Goal: Transaction & Acquisition: Book appointment/travel/reservation

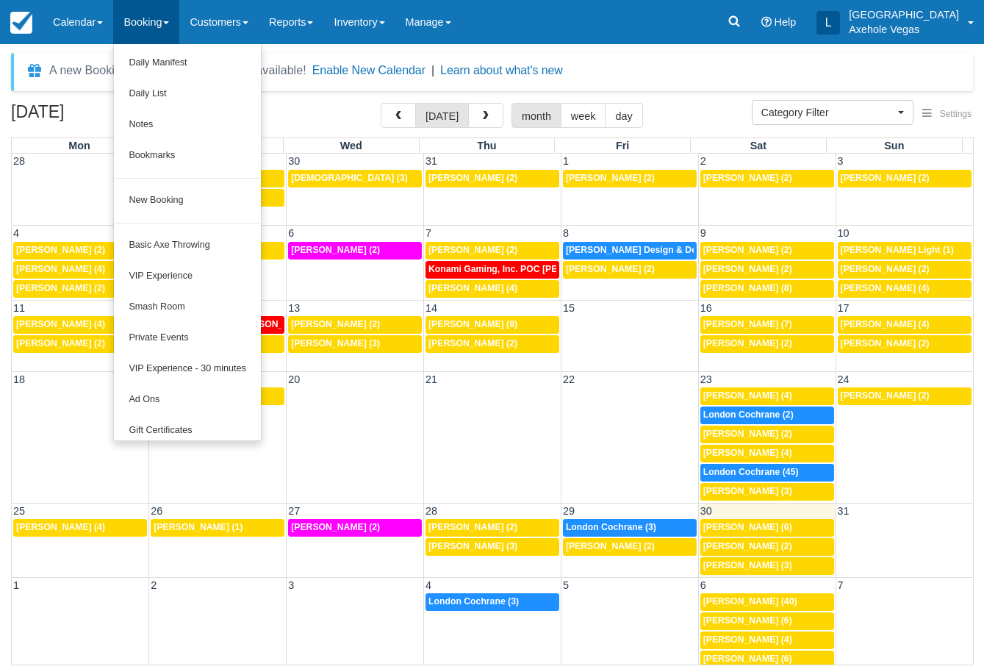
select select
click at [211, 194] on link "New Booking" at bounding box center [187, 200] width 146 height 31
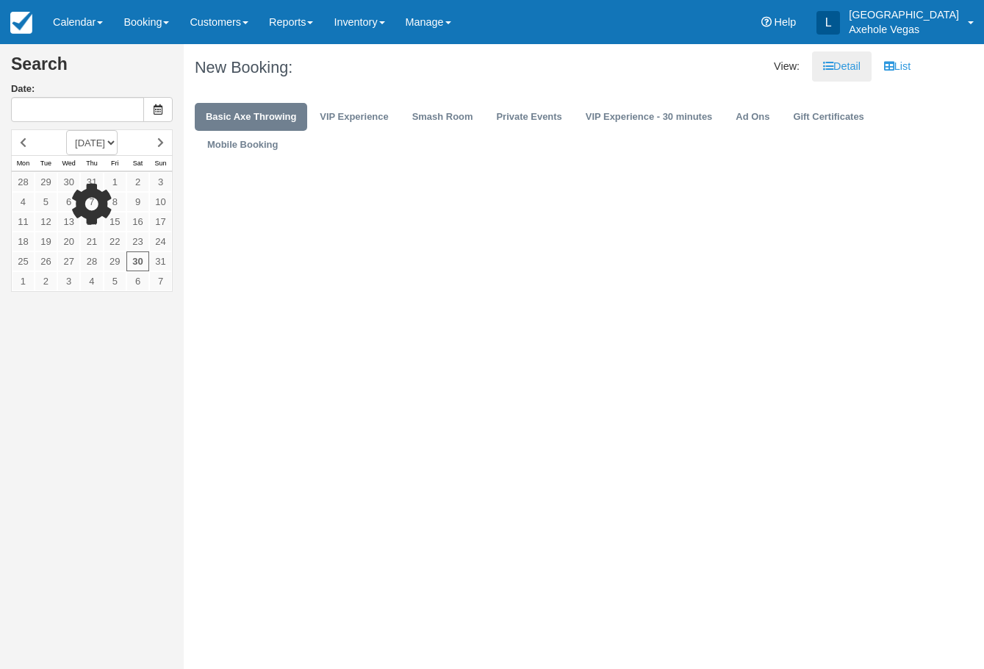
type input "Sat 30 Aug 2025"
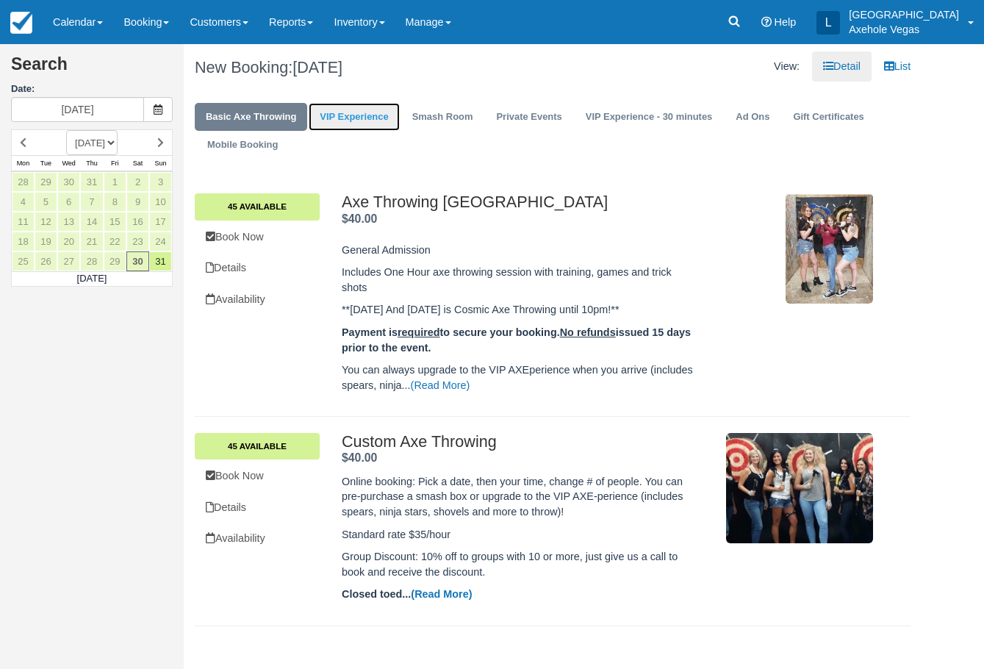
click at [337, 107] on link "VIP Experience" at bounding box center [354, 117] width 90 height 29
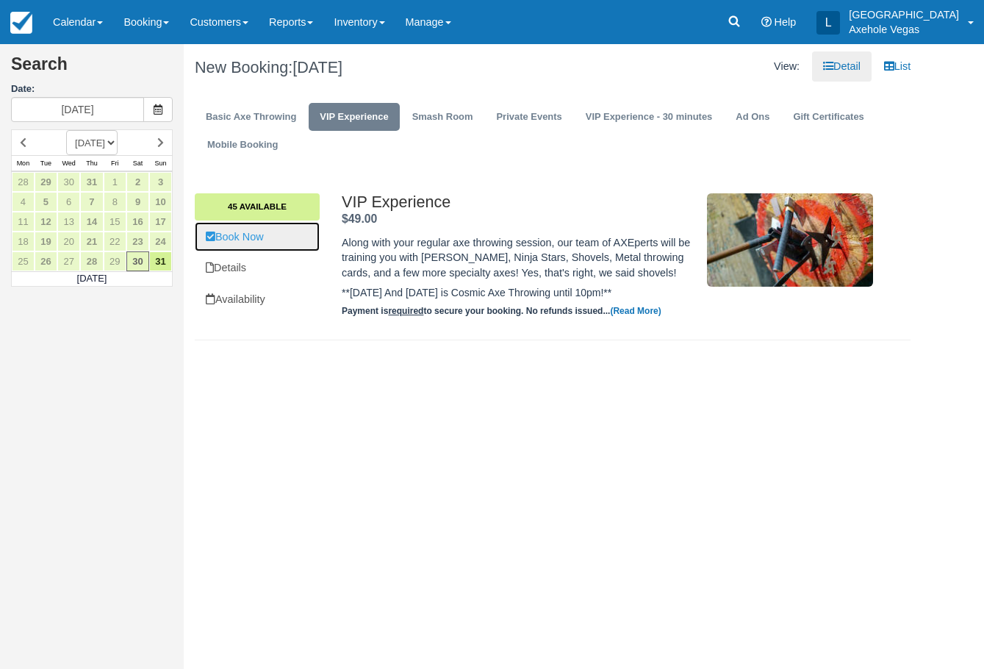
click at [252, 226] on link "Book Now" at bounding box center [257, 237] width 125 height 30
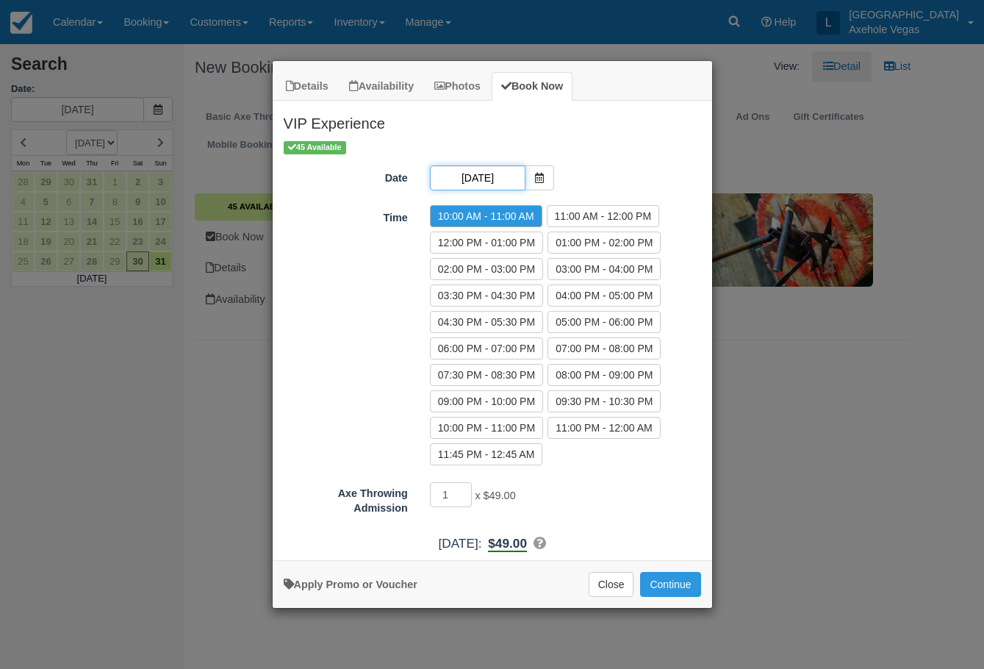
click at [492, 177] on input "Sat 30 Aug 2025" at bounding box center [478, 177] width 96 height 25
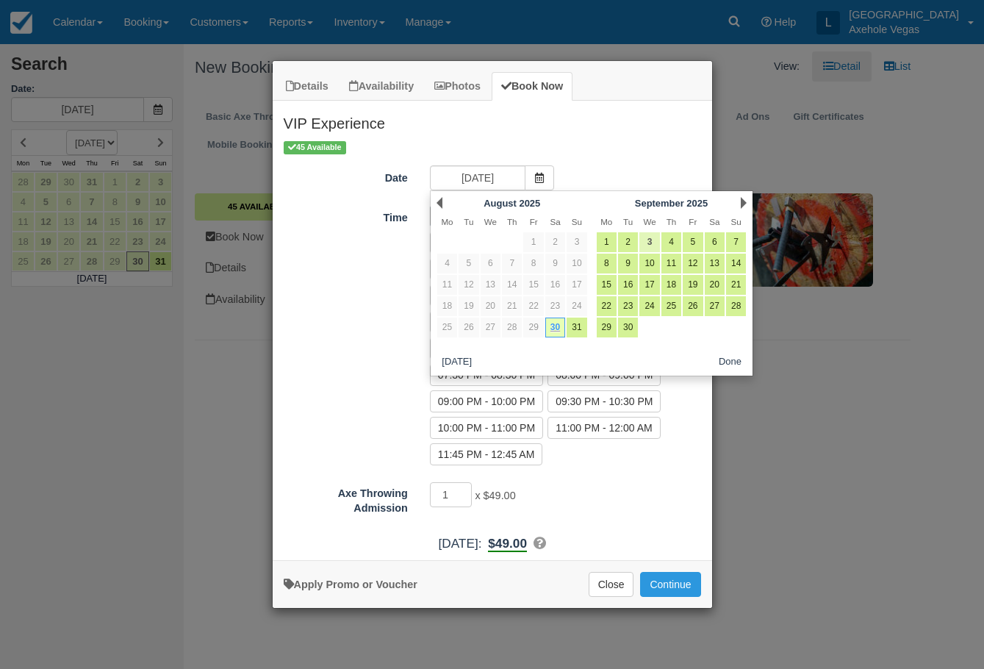
click at [653, 242] on link "3" at bounding box center [649, 242] width 20 height 20
type input "Wed 03 Sep 2025"
radio input "false"
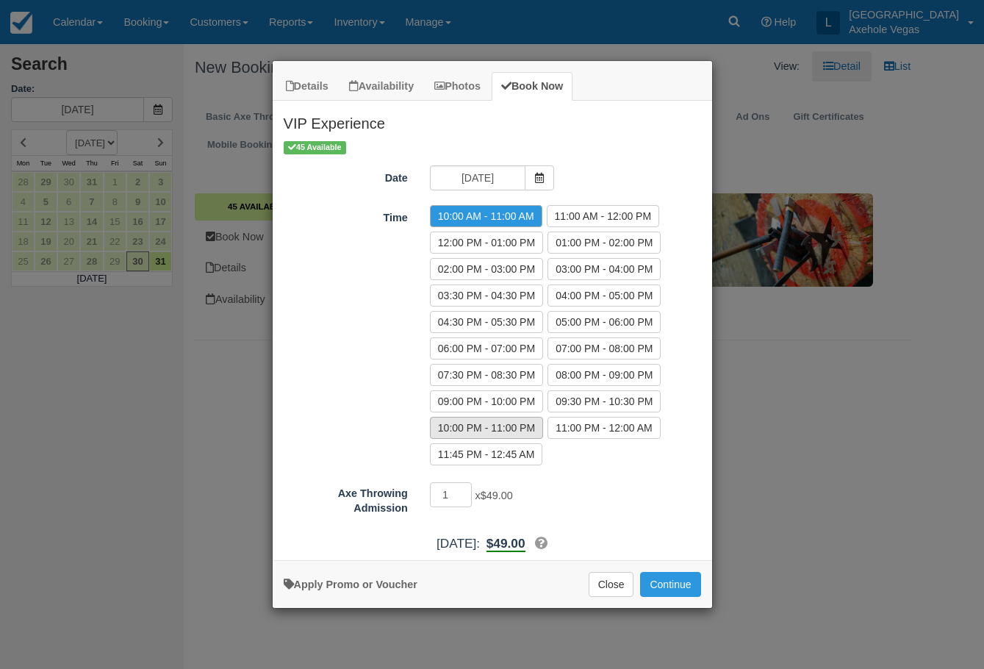
click at [511, 428] on label "10:00 PM - 11:00 PM" at bounding box center [486, 428] width 113 height 22
radio input "true"
click at [462, 495] on input "1" at bounding box center [451, 494] width 43 height 25
type input "2"
click at [465, 490] on input "2" at bounding box center [451, 494] width 43 height 25
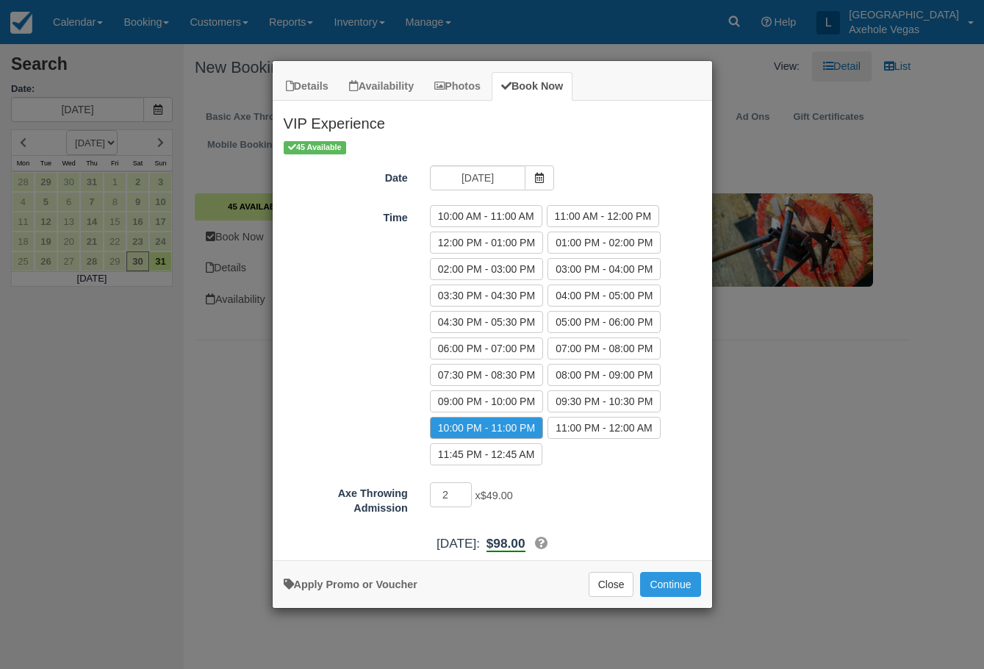
click at [584, 491] on div "2 x $49.00 Required.Maximum of 45" at bounding box center [547, 496] width 256 height 29
click at [664, 586] on button "Continue" at bounding box center [670, 584] width 60 height 25
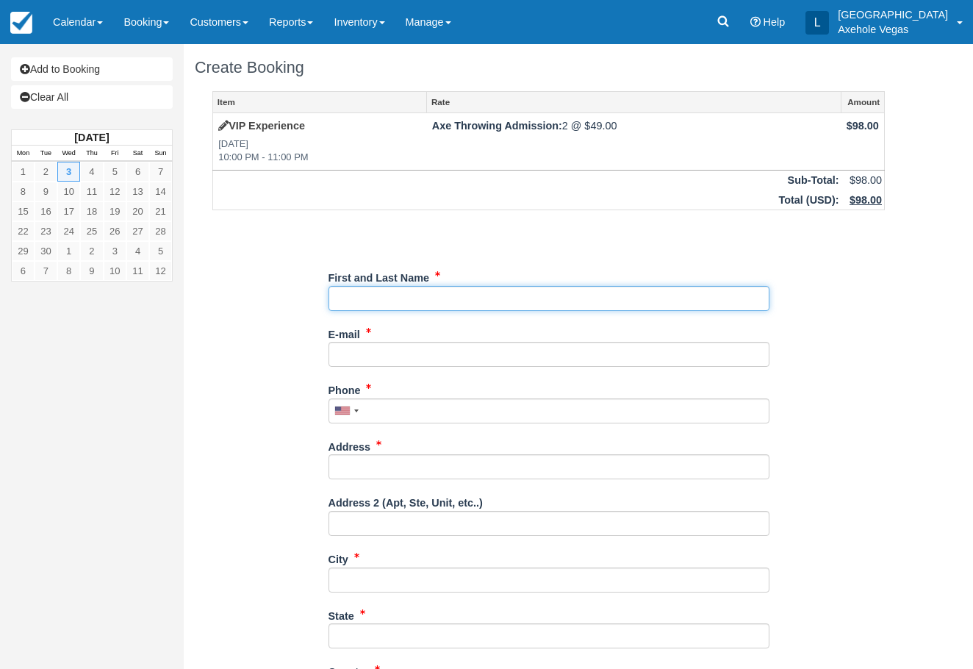
click at [416, 309] on input "First and Last Name" at bounding box center [548, 298] width 441 height 25
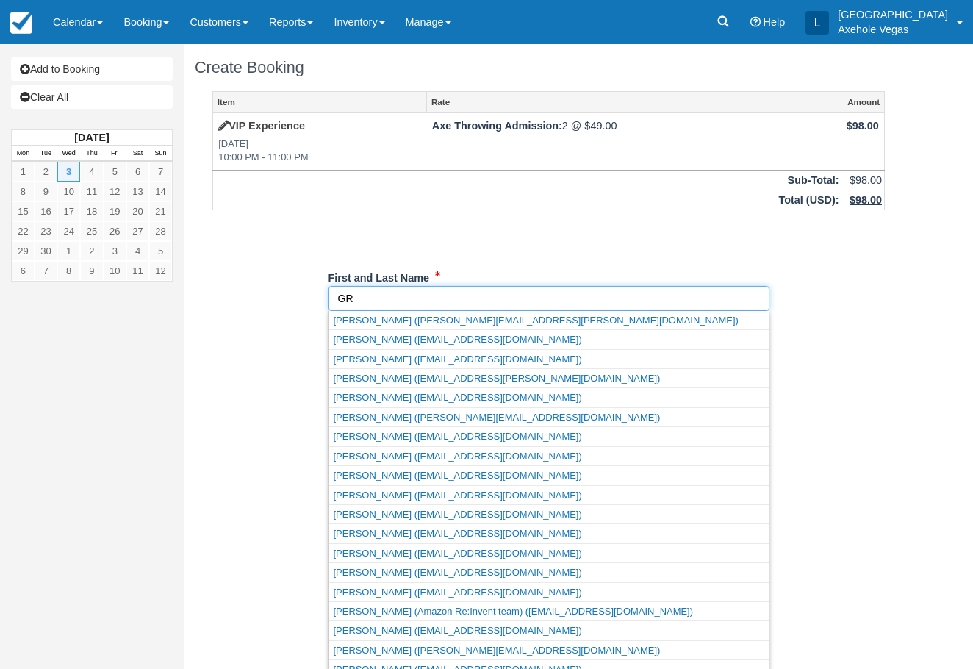
type input "G"
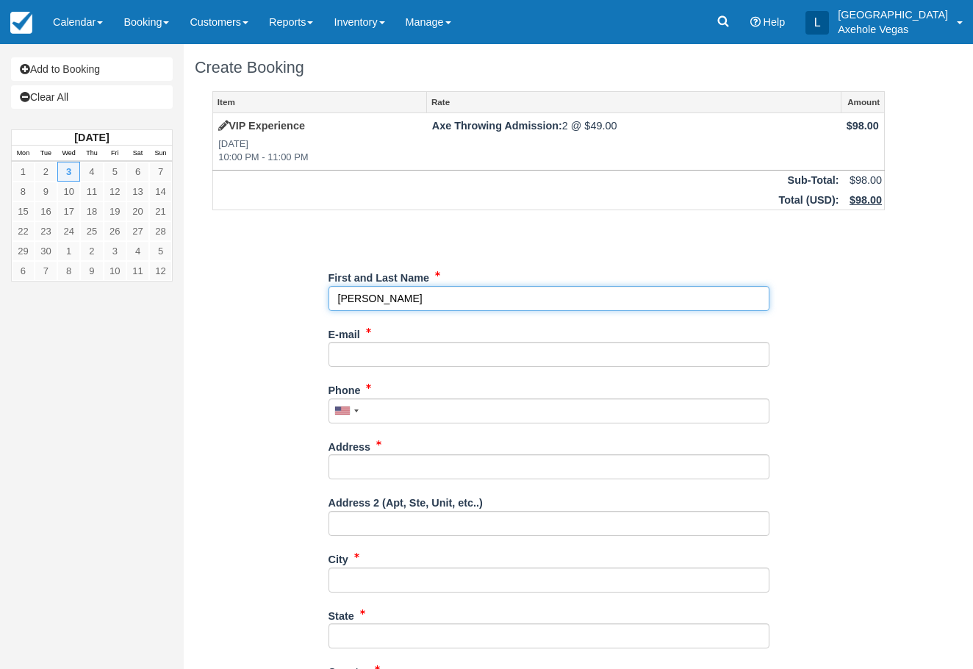
type input "[PERSON_NAME]"
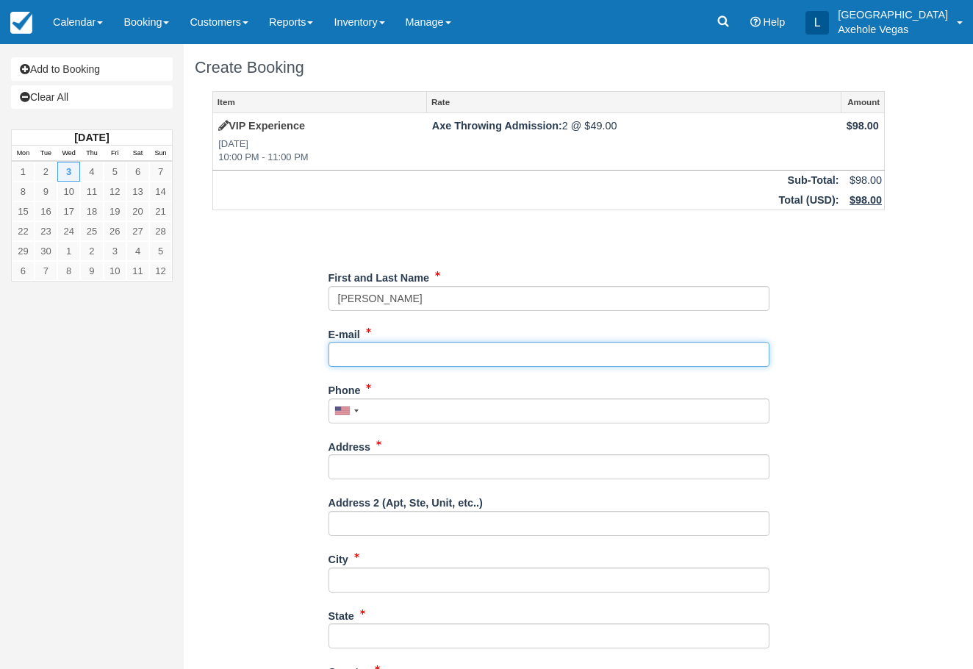
click at [390, 360] on input "E-mail" at bounding box center [548, 354] width 441 height 25
type input "[PERSON_NAME][EMAIL_ADDRESS][DOMAIN_NAME]"
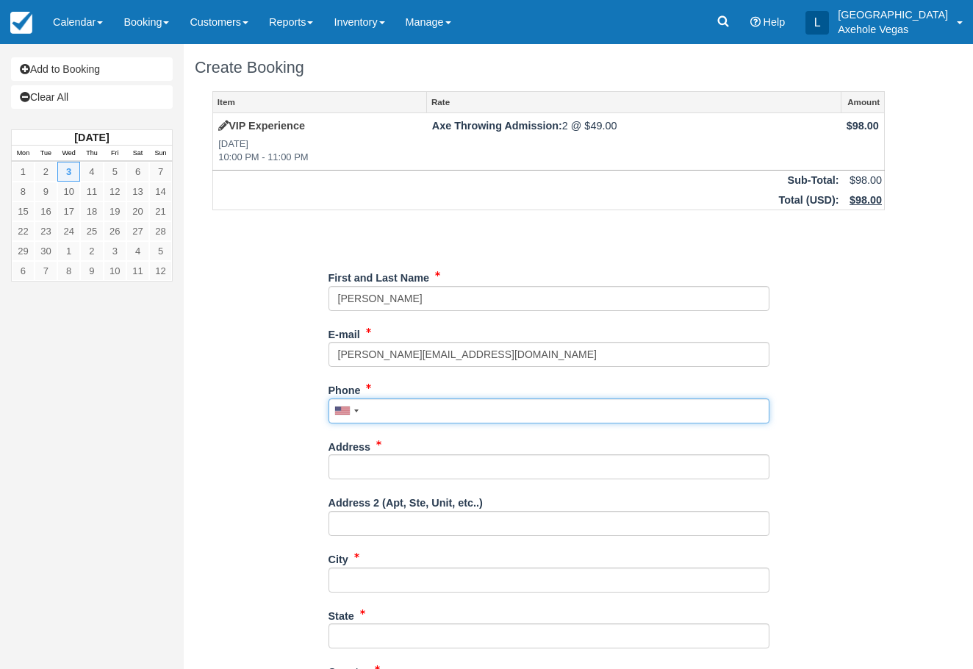
click at [443, 418] on input "Phone" at bounding box center [548, 410] width 441 height 25
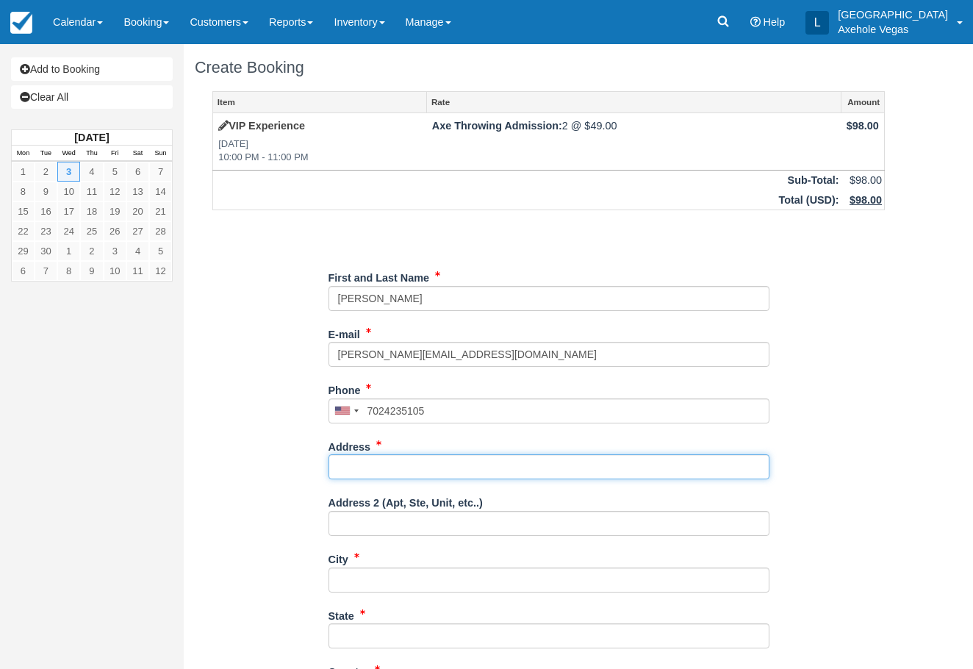
type input "(702) 423-5105"
click at [406, 469] on input "Address" at bounding box center [548, 466] width 441 height 25
type input "450 Fremont street"
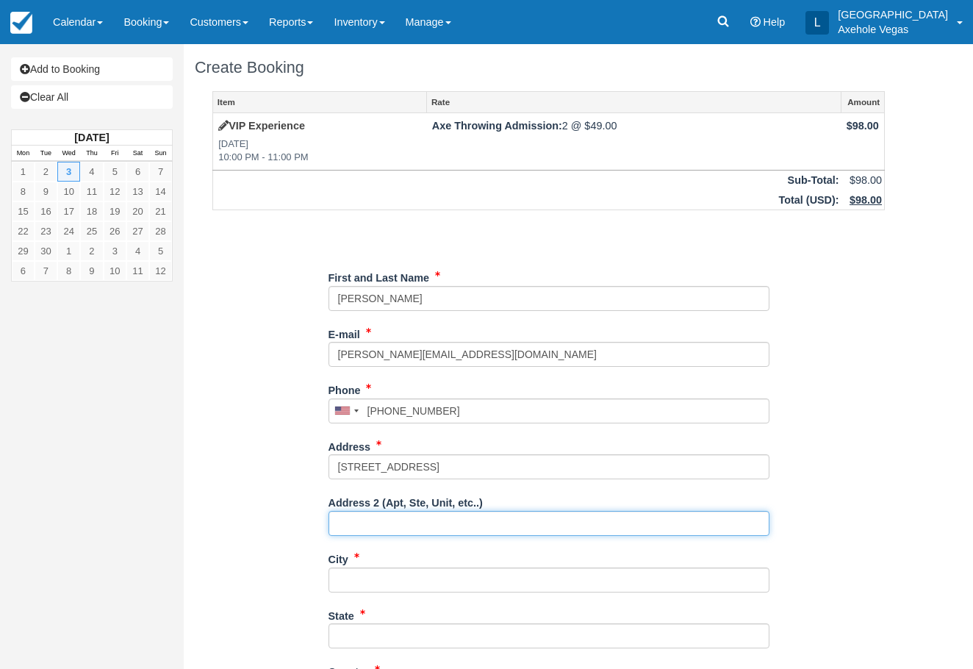
type input "Ste 163"
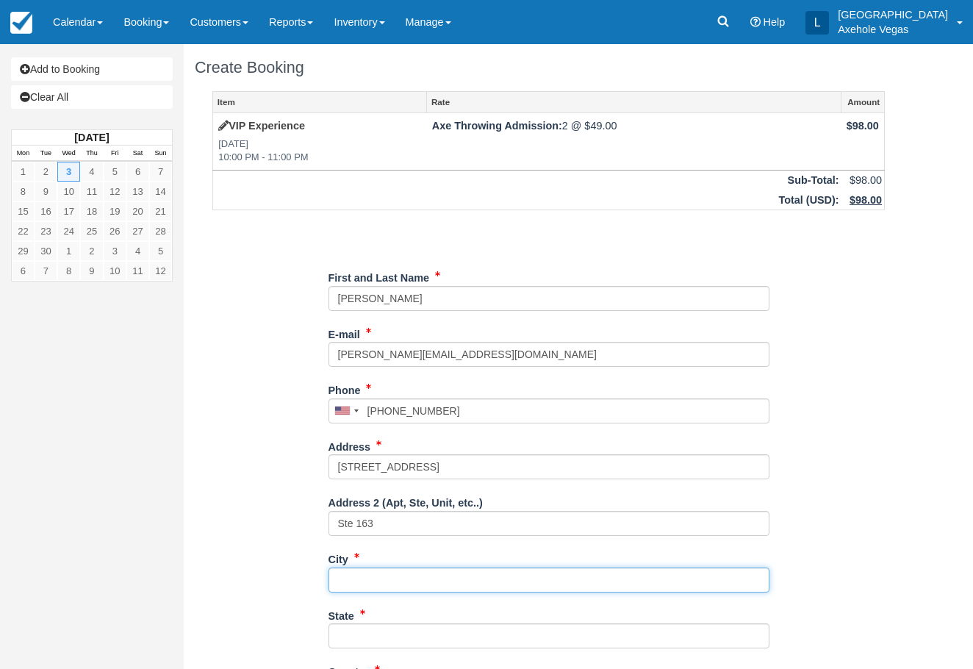
type input "las vegas"
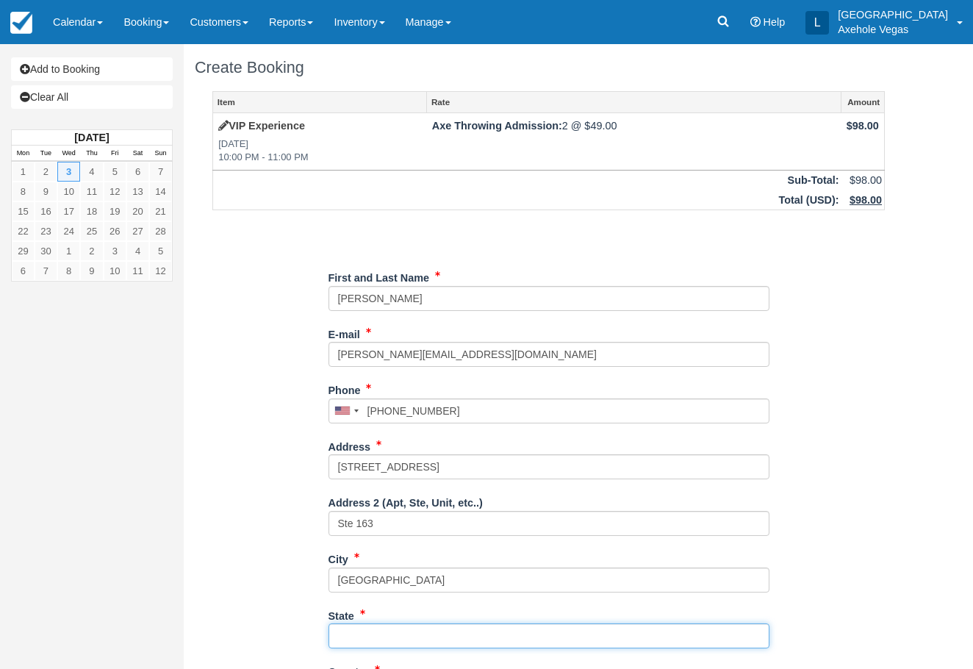
type input "NV"
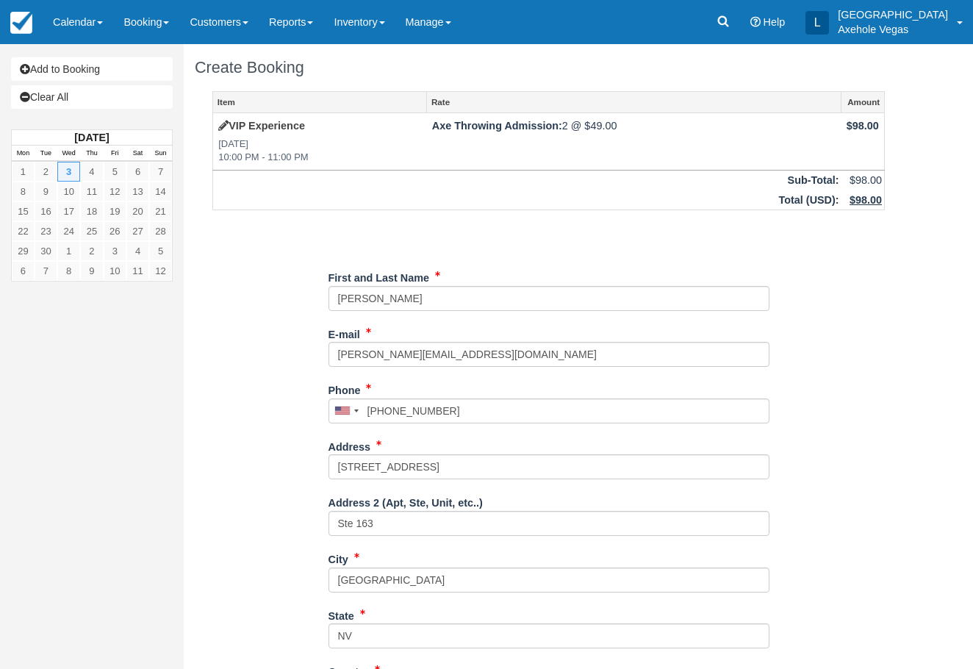
type input "United States"
type input "89101"
click at [261, 548] on div "Item Rate Amount VIP Experience Wed Sep 3, 2025 10:00 PM - 11:00 PM Axe Throwin…" at bounding box center [549, 467] width 708 height 752
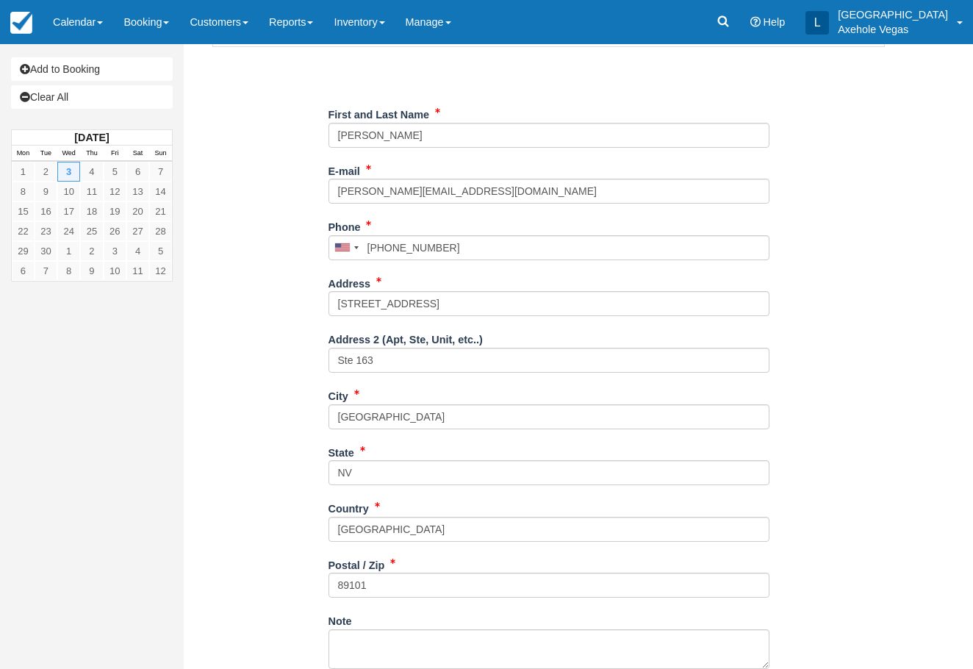
scroll to position [137, 0]
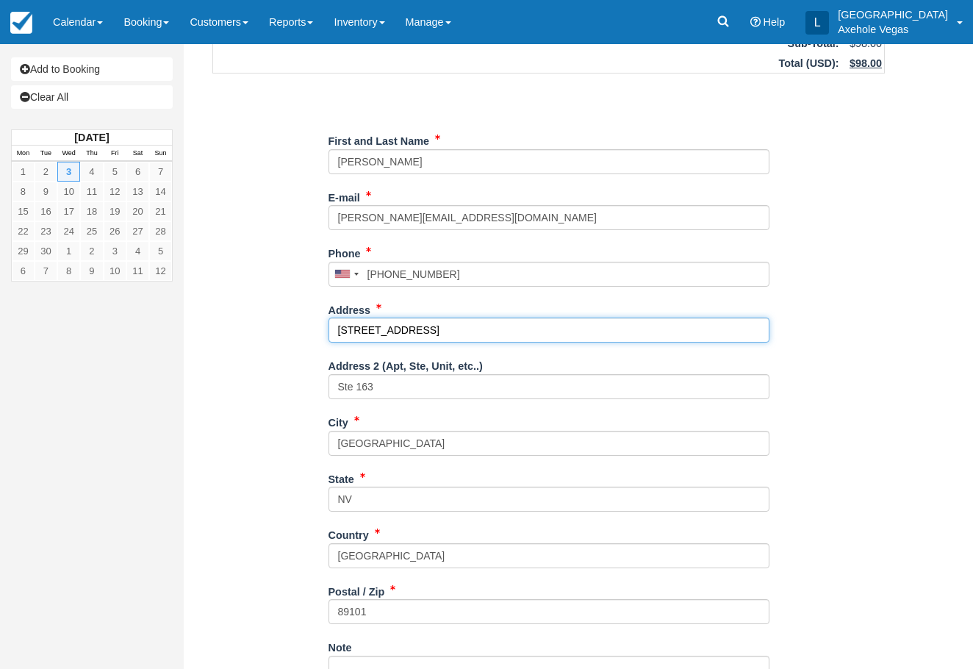
click at [450, 336] on input "450 Fremont street" at bounding box center [548, 329] width 441 height 25
type input "4"
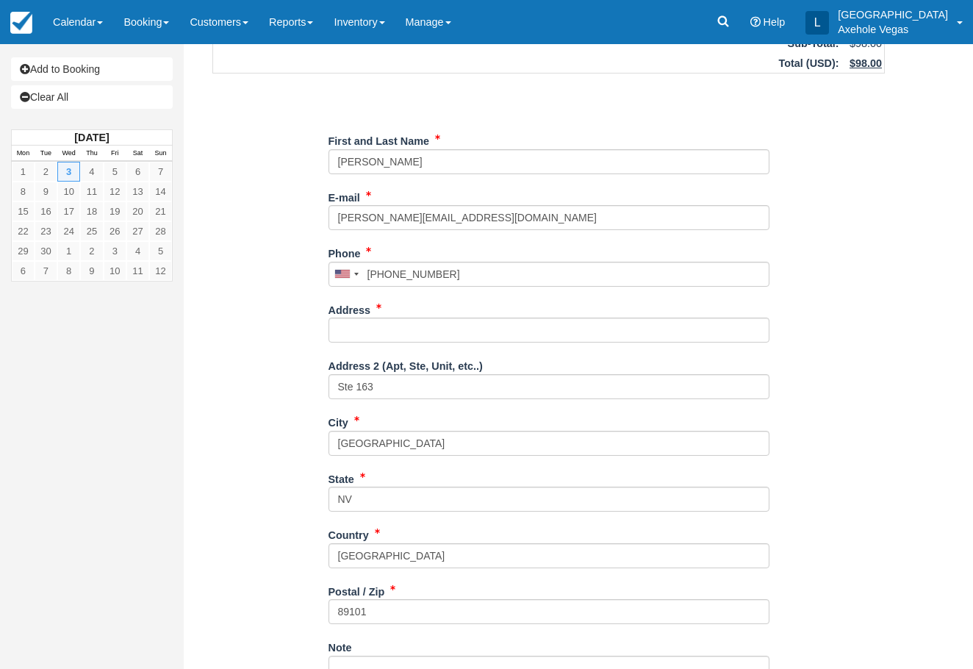
click at [257, 490] on div "Item Rate Amount VIP Experience Wed Sep 3, 2025 10:00 PM - 11:00 PM Axe Throwin…" at bounding box center [549, 330] width 708 height 752
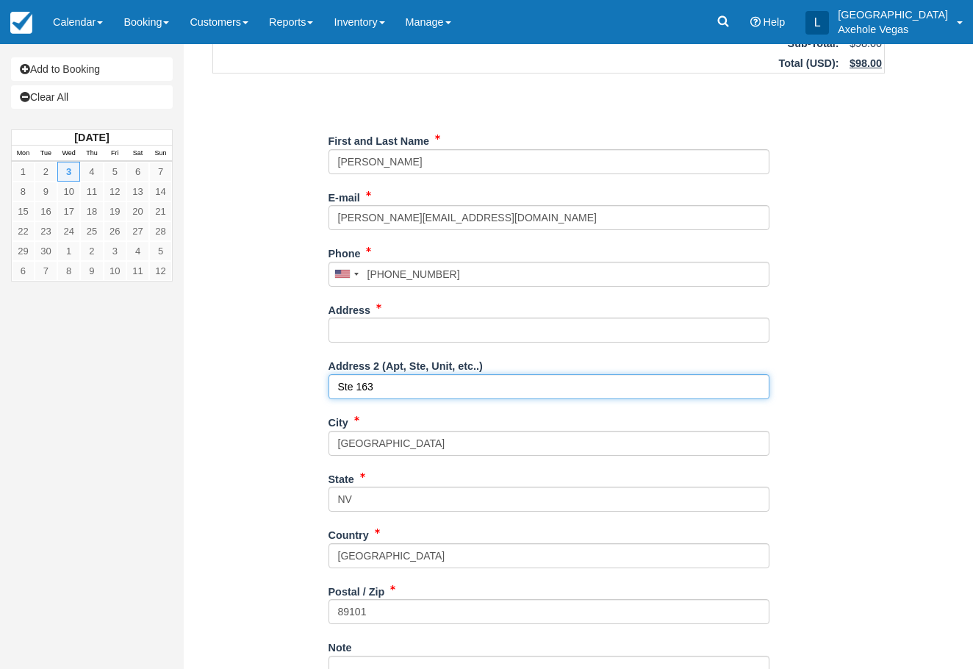
click at [415, 389] on input "Ste 163" at bounding box center [548, 386] width 441 height 25
type input "S"
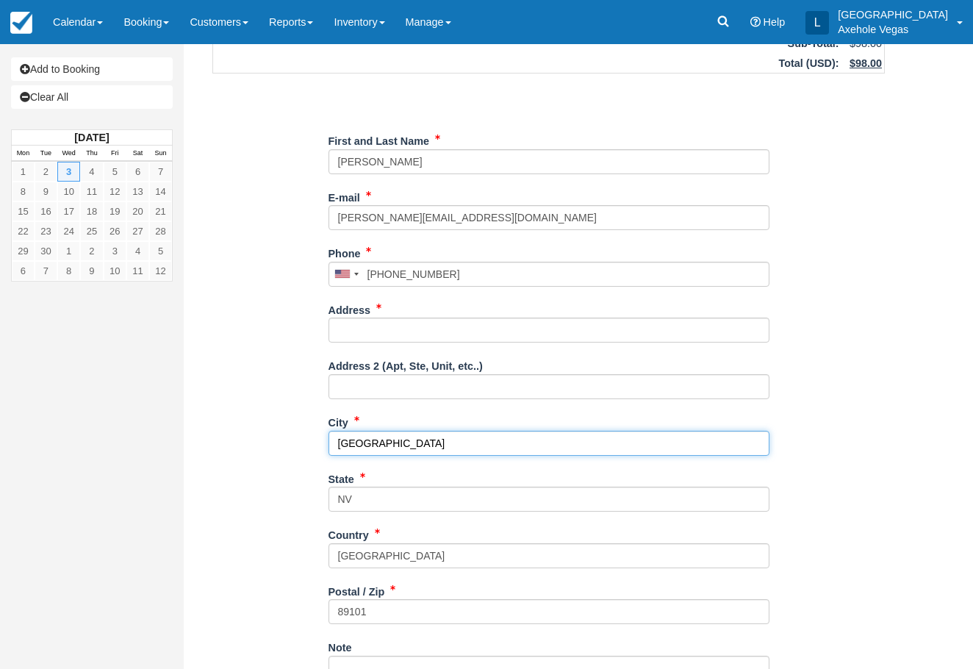
click at [456, 440] on input "las vegas" at bounding box center [548, 443] width 441 height 25
type input "l"
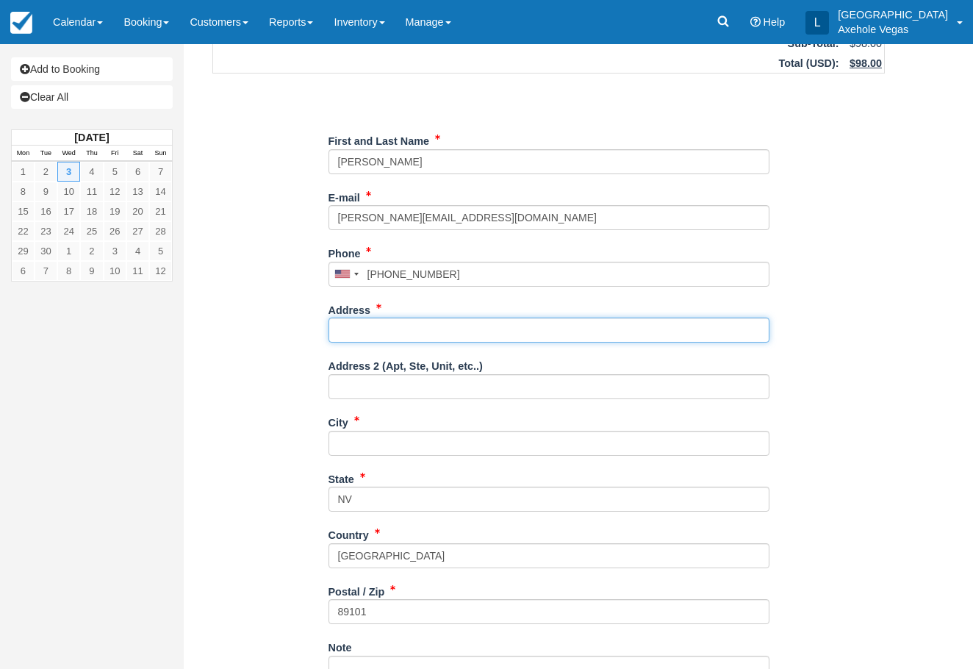
click at [415, 330] on input "Address" at bounding box center [548, 329] width 441 height 25
type input "2485 W Witwam avn"
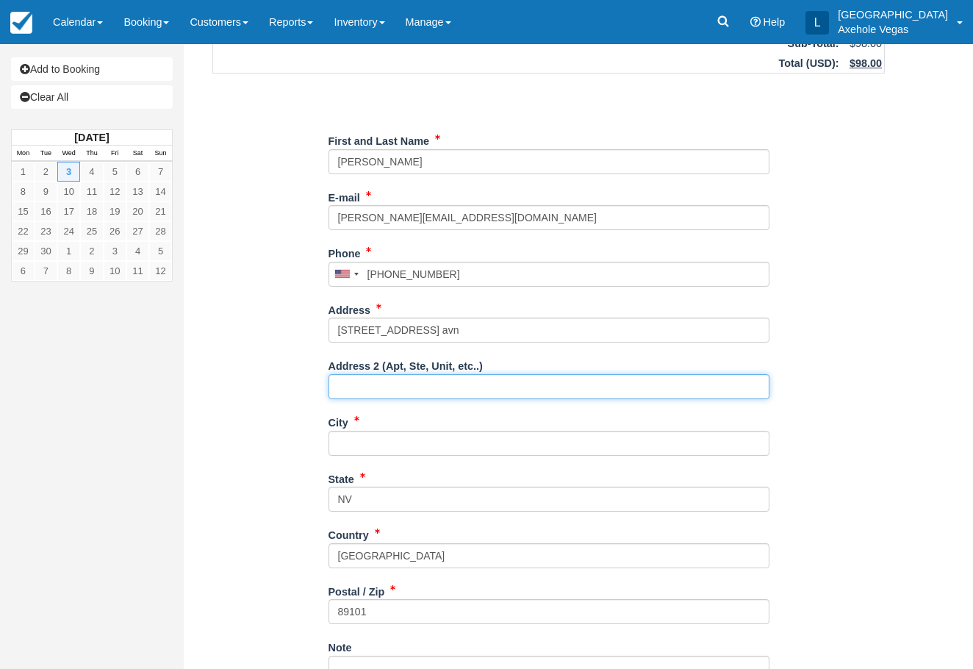
click at [415, 396] on input "Address 2 (Apt, Ste, Unit, etc..)" at bounding box center [548, 386] width 441 height 25
type input "Apt #7"
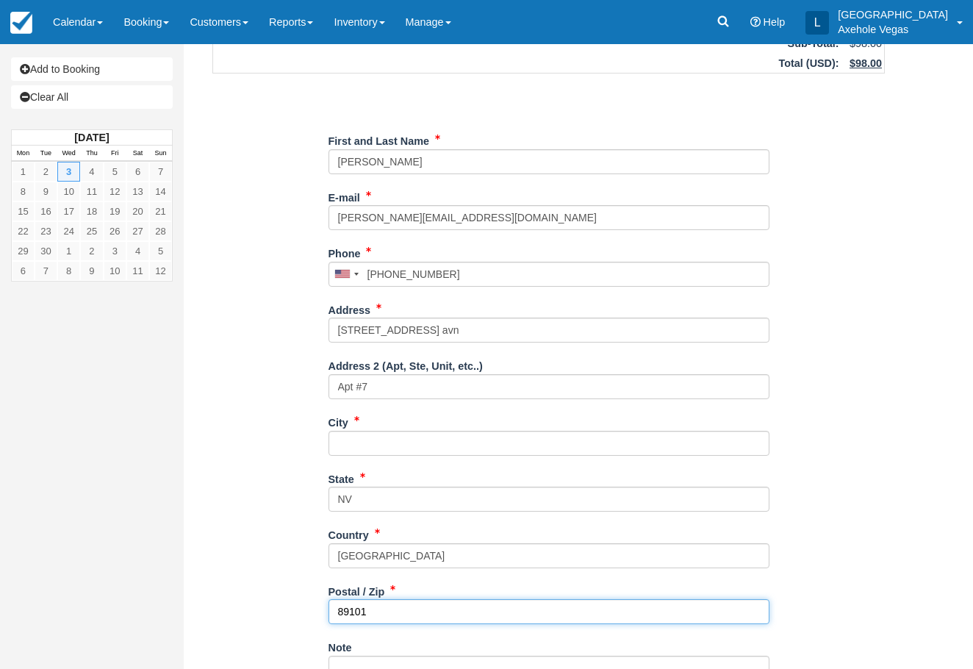
click at [398, 610] on input "89101" at bounding box center [548, 611] width 441 height 25
type input "8"
type input "89123"
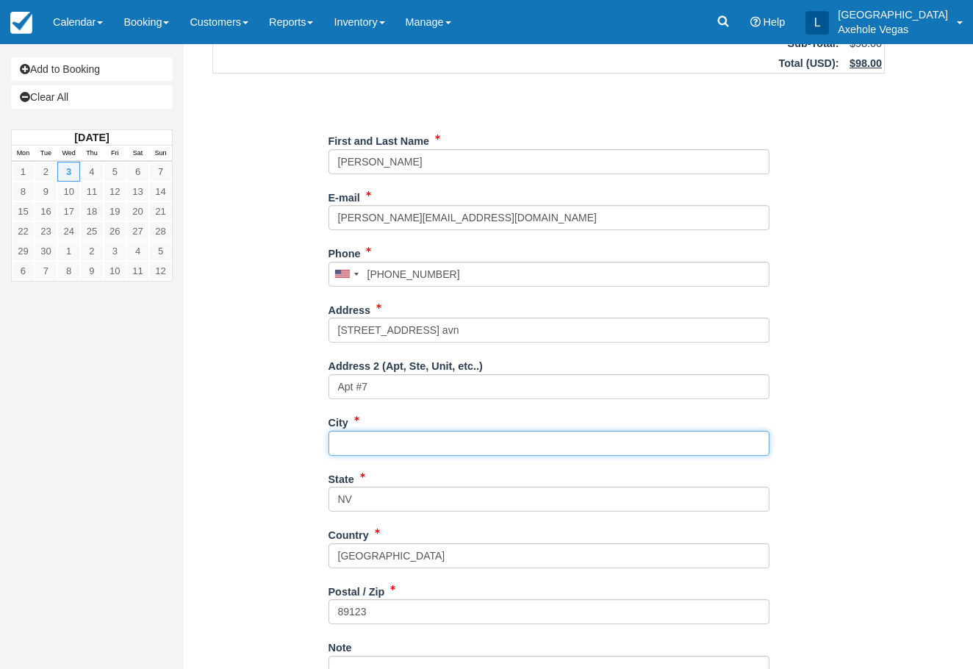
click at [385, 439] on input "City" at bounding box center [548, 443] width 441 height 25
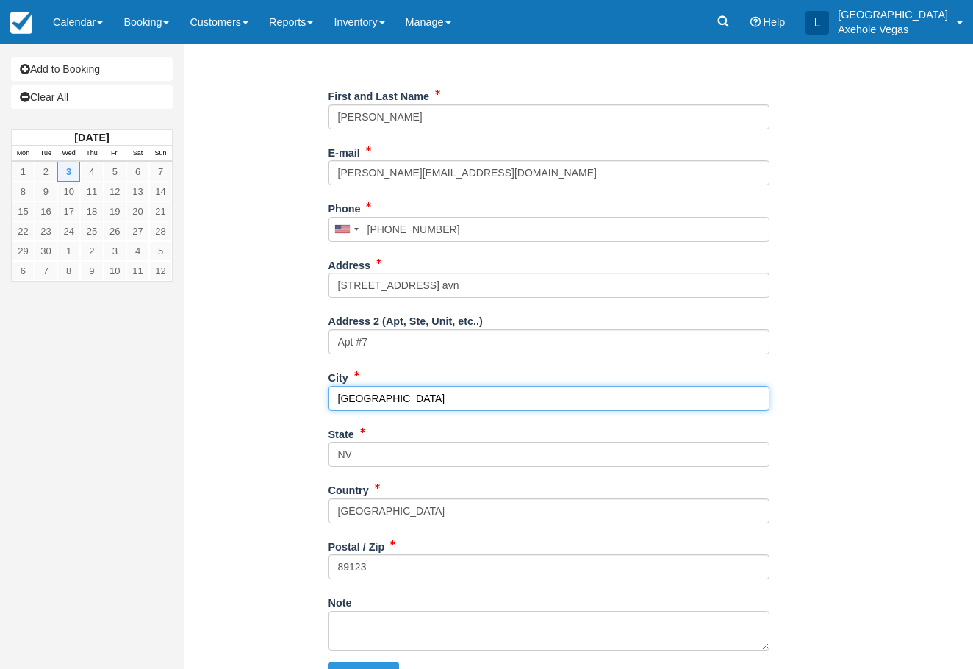
scroll to position [210, 0]
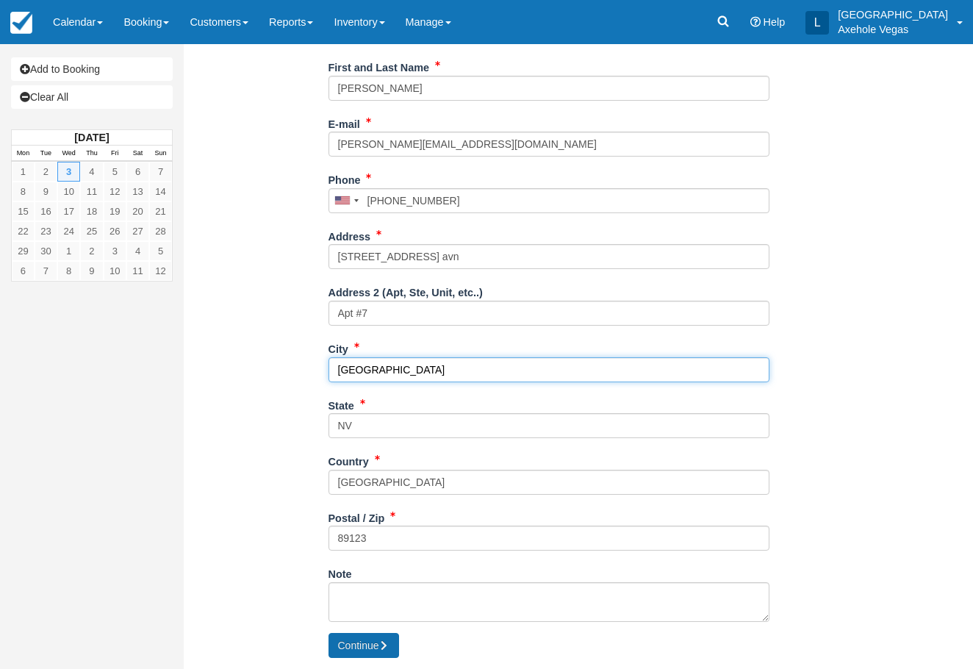
type input "Las Vegas"
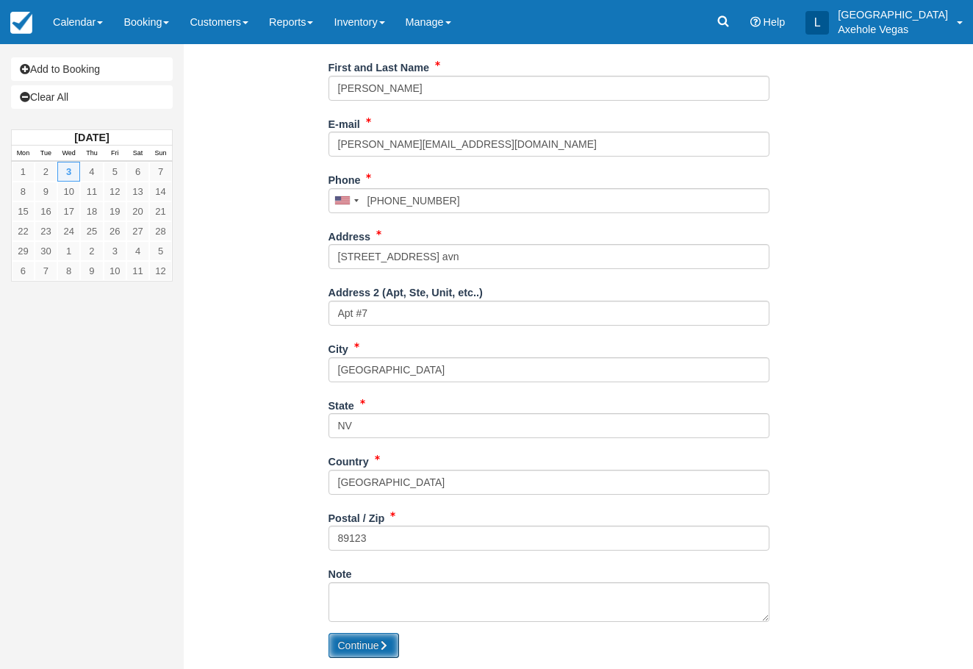
click at [351, 637] on button "Continue" at bounding box center [363, 645] width 71 height 25
type input "+17024235105"
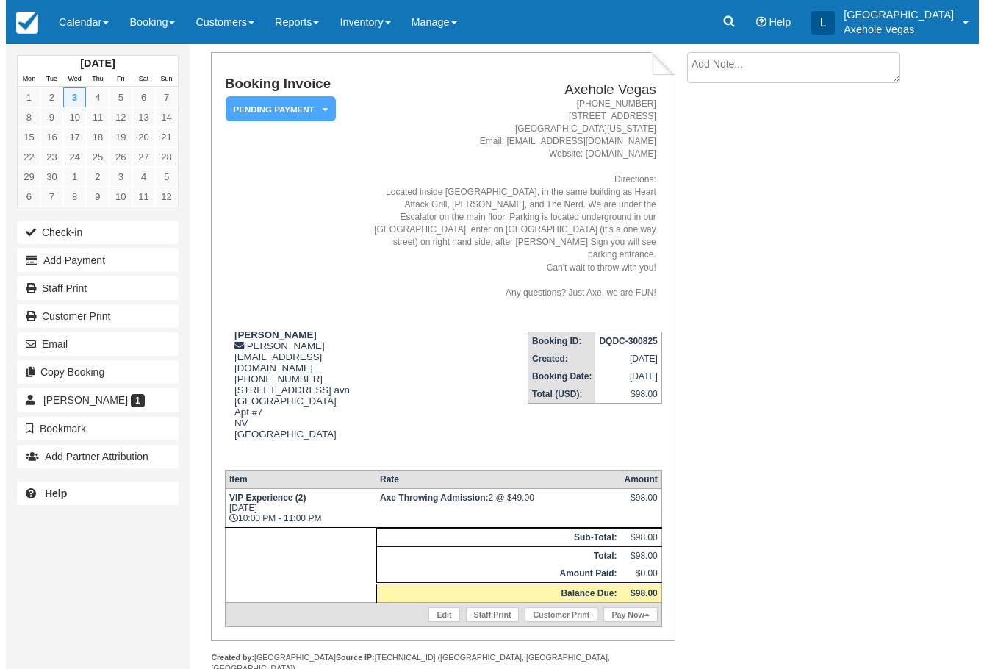
scroll to position [85, 0]
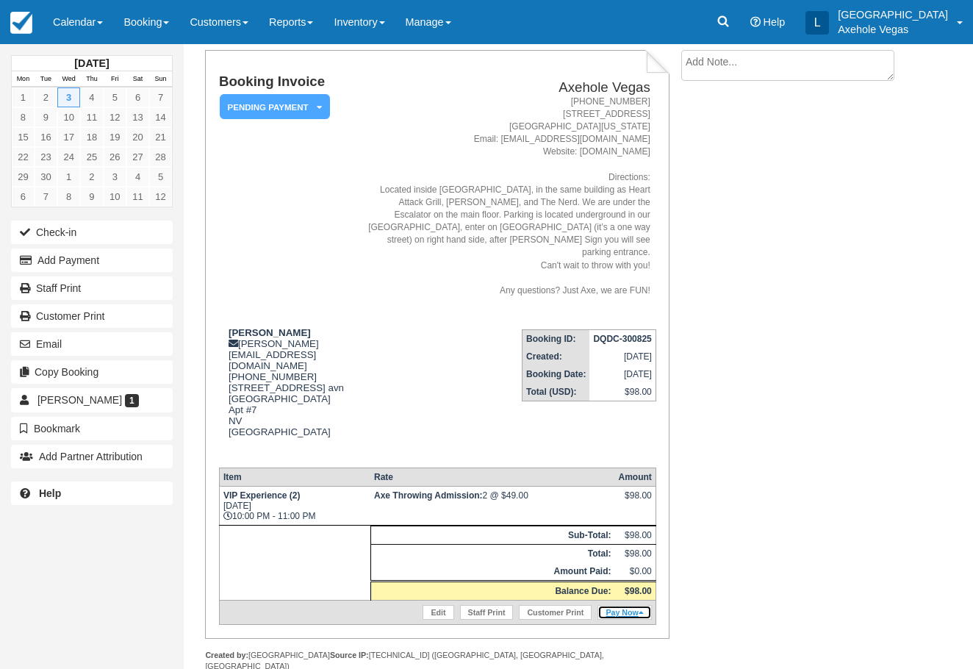
click at [619, 605] on link "Pay Now" at bounding box center [624, 612] width 54 height 15
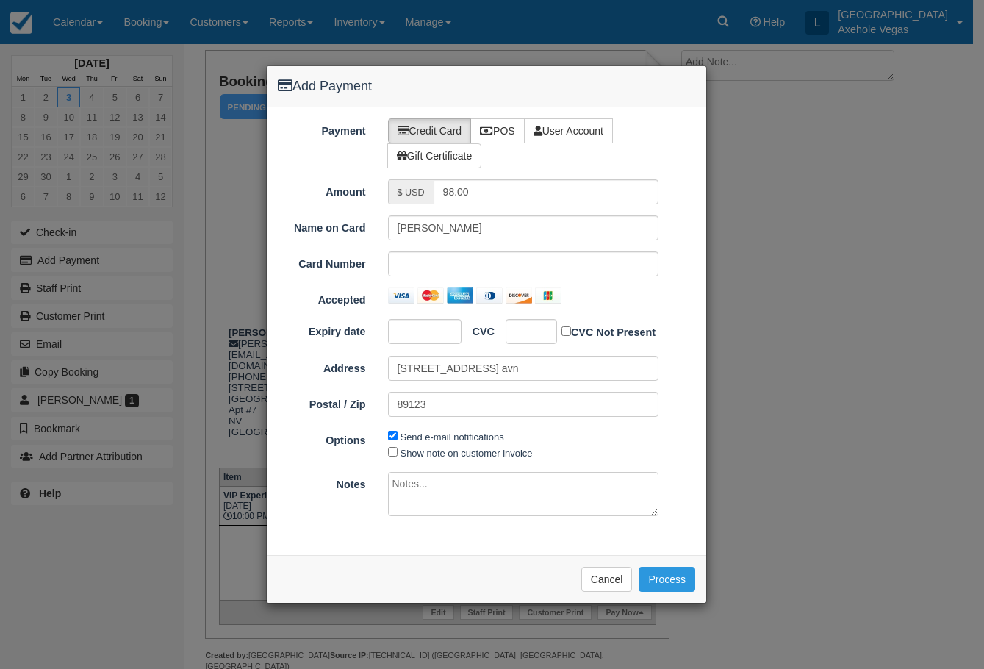
click at [669, 455] on div "Send e-mail notifications Show note on customer invoice" at bounding box center [523, 444] width 293 height 33
click at [659, 586] on button "Process" at bounding box center [667, 579] width 57 height 25
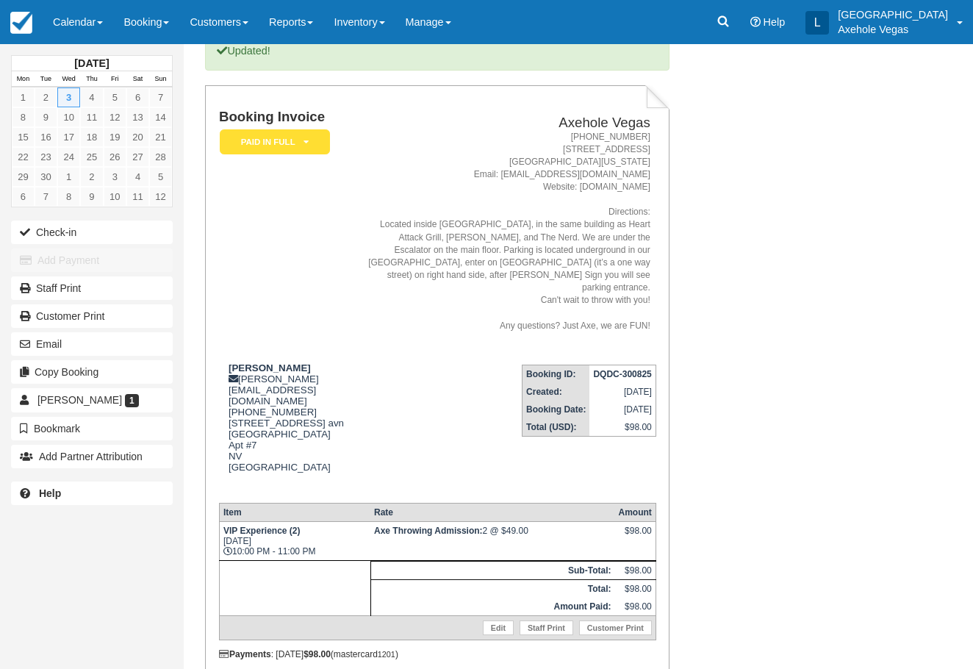
scroll to position [156, 0]
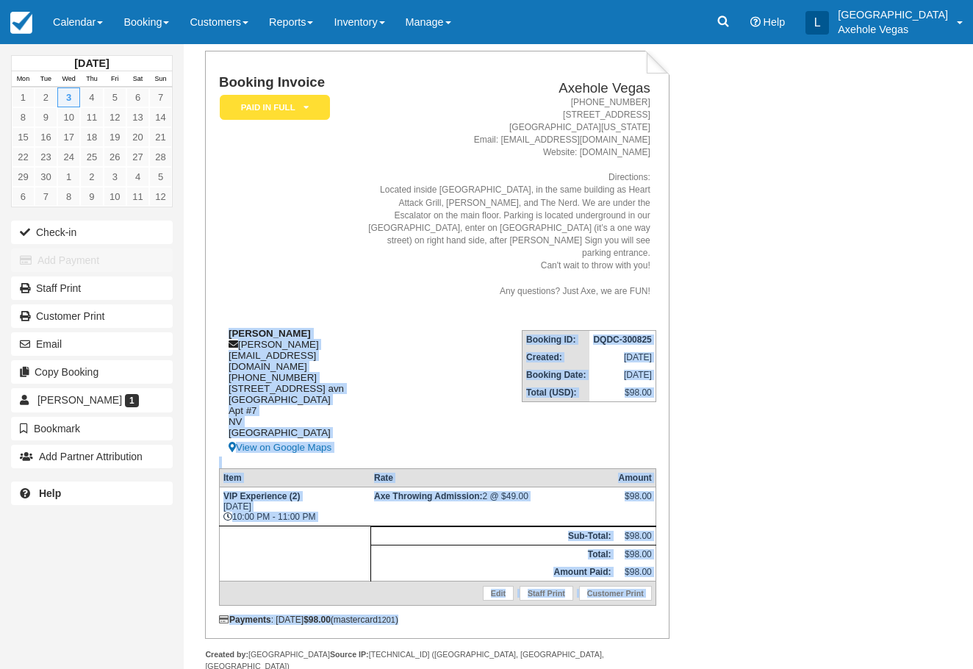
drag, startPoint x: 448, startPoint y: 593, endPoint x: 225, endPoint y: 321, distance: 351.5
click at [225, 321] on div "Booking Invoice Paid in Full   Pending Payment Deposit Paid Pending VIP Party Q…" at bounding box center [437, 350] width 437 height 550
copy div "[PERSON_NAME] [PERSON_NAME][EMAIL_ADDRESS][DOMAIN_NAME] [PHONE_NUMBER] [STREET_…"
click at [313, 178] on td "Booking Invoice Paid in Full   Pending Payment Deposit Paid Pending VIP Party Q…" at bounding box center [288, 196] width 138 height 243
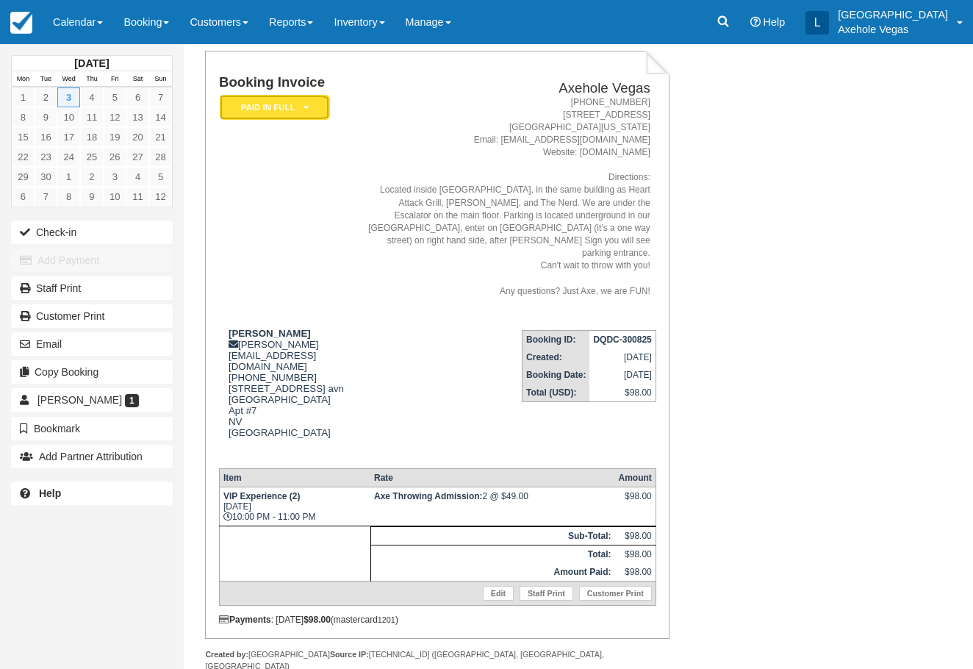
click at [303, 109] on em "Paid in Full" at bounding box center [275, 108] width 110 height 26
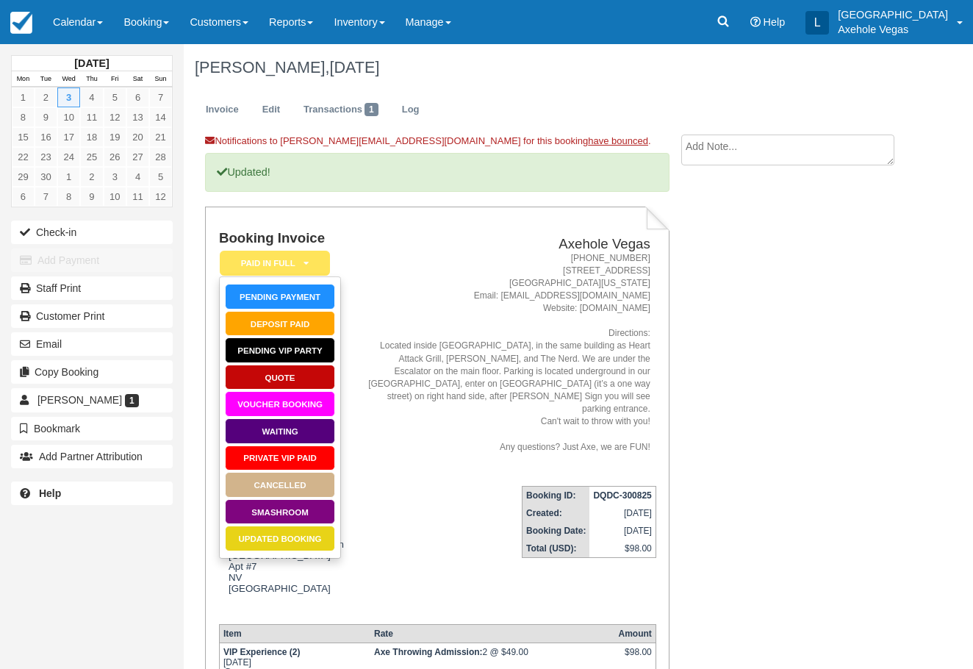
click at [379, 434] on address "1-888-876-9293 450 East Fremont Street, Suite 163 Las Vegas, Nevada 89101 Email…" at bounding box center [506, 352] width 287 height 201
click at [409, 226] on div "Booking Invoice Paid in Full   Pending Payment Deposit Paid Pending VIP Party Q…" at bounding box center [437, 501] width 464 height 588
click at [363, 262] on address "1-888-876-9293 450 East Fremont Street, Suite 163 Las Vegas, Nevada 89101 Email…" at bounding box center [506, 352] width 287 height 201
click at [490, 319] on address "1-888-876-9293 450 East Fremont Street, Suite 163 Las Vegas, Nevada 89101 Email…" at bounding box center [506, 352] width 287 height 201
click at [427, 235] on td "Axehole Vegas 1-888-876-9293 450 East Fremont Street, Suite 163 Las Vegas, Neva…" at bounding box center [506, 352] width 299 height 243
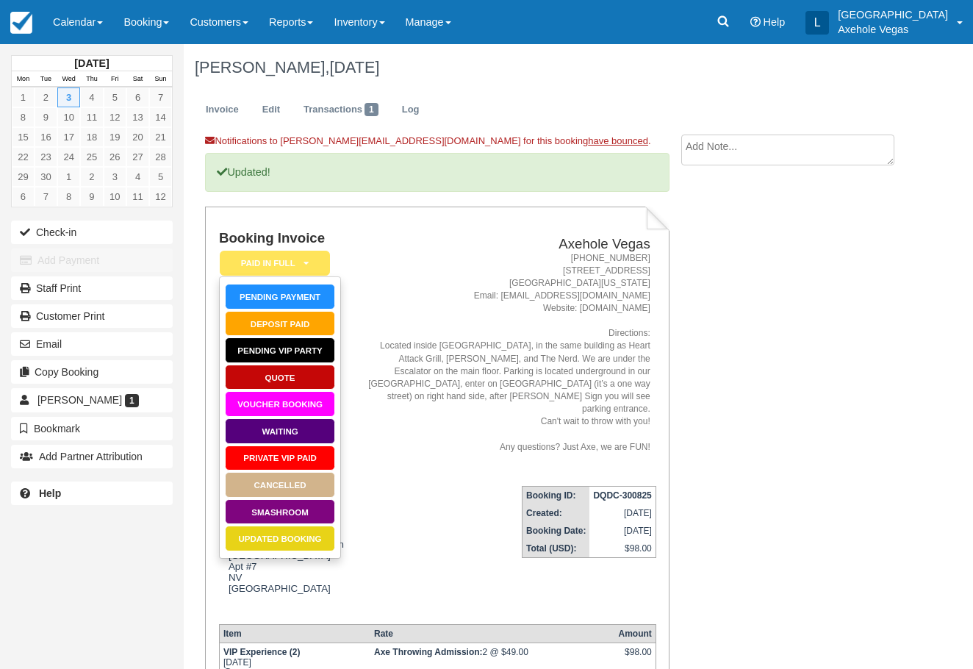
click at [428, 259] on address "1-888-876-9293 450 East Fremont Street, Suite 163 Las Vegas, Nevada 89101 Email…" at bounding box center [506, 352] width 287 height 201
click at [436, 493] on td "Booking ID: DQDC-300825 Created: August 30, 2025 Booking Date: September 3, 202…" at bounding box center [506, 543] width 299 height 138
click at [259, 256] on em "Paid in Full" at bounding box center [275, 264] width 110 height 26
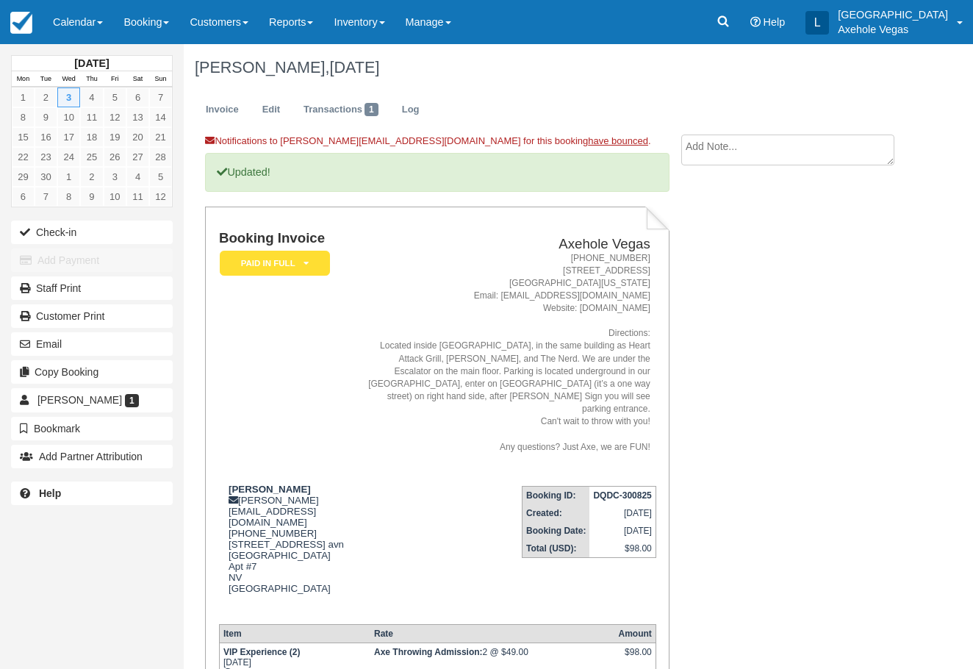
click at [412, 262] on address "1-888-876-9293 450 East Fremont Street, Suite 163 Las Vegas, Nevada 89101 Email…" at bounding box center [506, 352] width 287 height 201
click at [311, 276] on em "Paid in Full" at bounding box center [275, 264] width 110 height 26
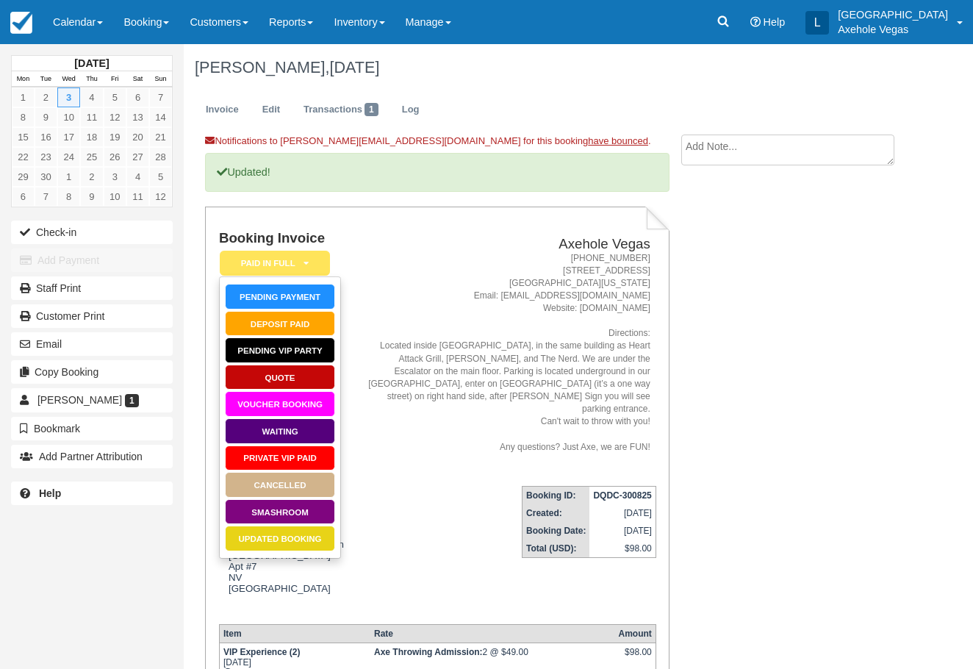
click at [413, 276] on address "1-888-876-9293 450 East Fremont Street, Suite 163 Las Vegas, Nevada 89101 Email…" at bounding box center [506, 352] width 287 height 201
click at [324, 265] on em "Paid in Full" at bounding box center [275, 264] width 110 height 26
